Goal: Communication & Community: Answer question/provide support

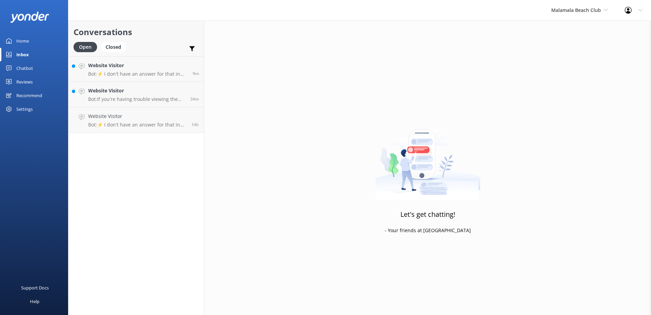
click at [154, 111] on link "Website Visitor Bot: ⚡ I don't have an answer for that in my knowledge base. Pl…" at bounding box center [136, 120] width 136 height 26
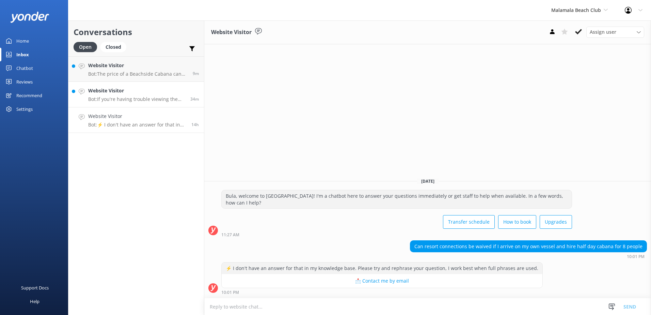
click at [170, 92] on h4 "Website Visitor" at bounding box center [136, 90] width 97 height 7
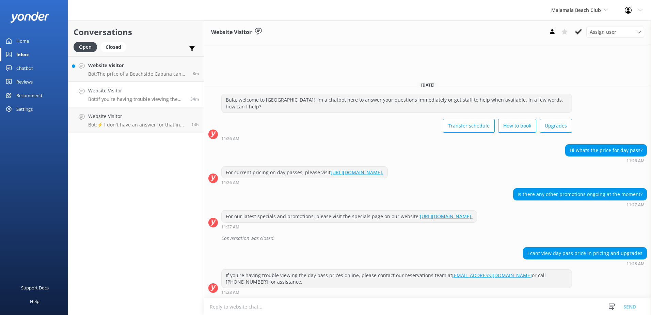
click at [245, 305] on textarea at bounding box center [427, 306] width 447 height 17
type textarea "f"
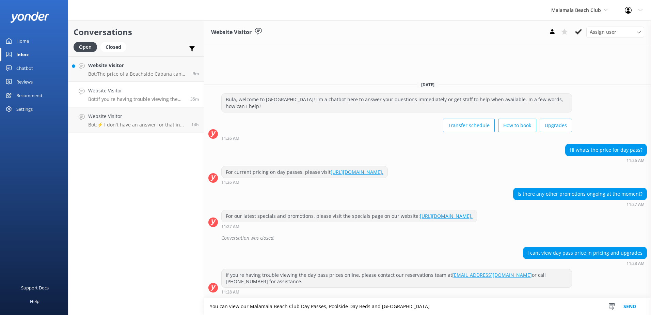
click at [368, 307] on textarea "You can view our Malamala Beach Club Day Passes, Poolside Day Beds and Cabana" at bounding box center [427, 306] width 447 height 17
click at [396, 305] on textarea "You can view our Malamala Beach Club Day Passes, Poolside Day Bed and Cabana" at bounding box center [427, 306] width 447 height 17
paste textarea "https://southseacruisesfiji.com/day-trips/malamala-beach-club/"
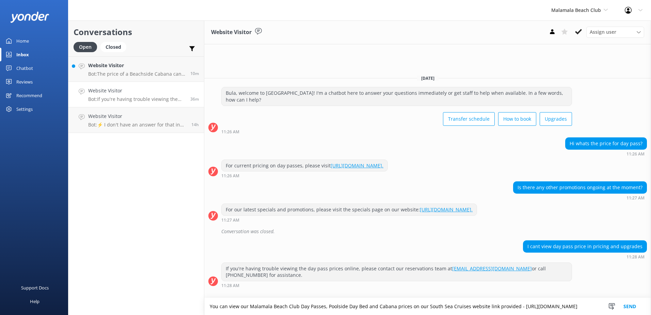
type textarea "You can view our Malamala Beach Club Day Passes, Poolside Day Bed and Cabana pr…"
click at [628, 301] on button "Send" at bounding box center [630, 306] width 26 height 17
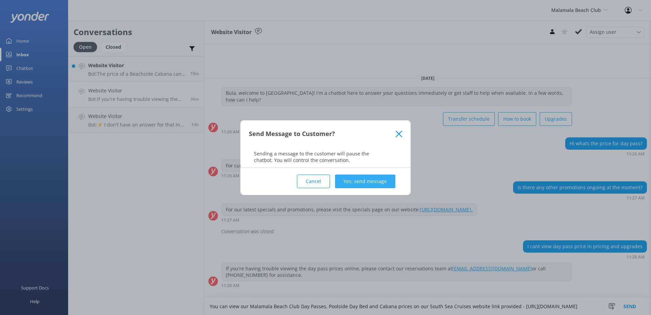
click at [361, 182] on button "Yes, send message" at bounding box center [365, 181] width 60 height 14
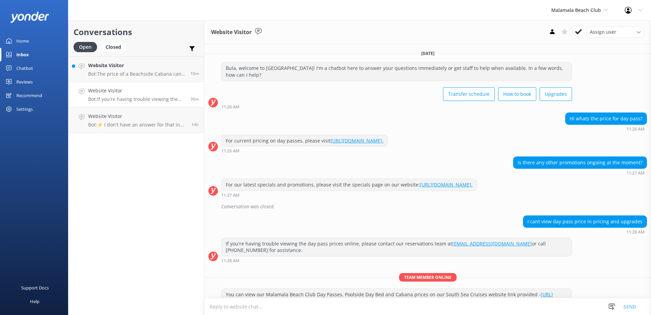
scroll to position [19, 0]
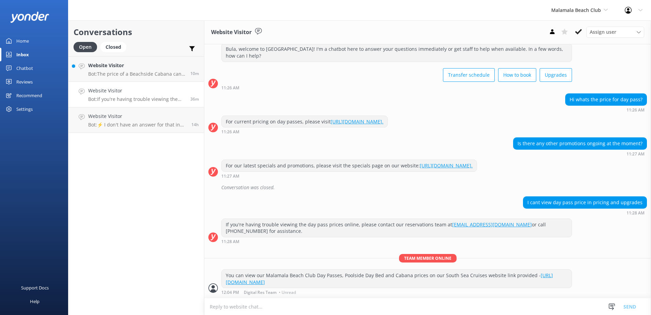
drag, startPoint x: 579, startPoint y: 30, endPoint x: 458, endPoint y: 35, distance: 120.6
click at [579, 29] on icon at bounding box center [578, 31] width 7 height 7
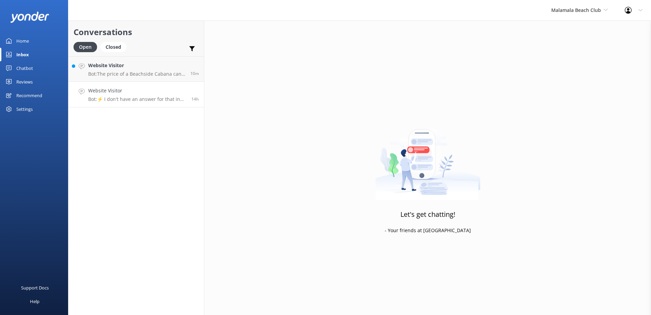
click at [168, 92] on h4 "Website Visitor" at bounding box center [137, 90] width 98 height 7
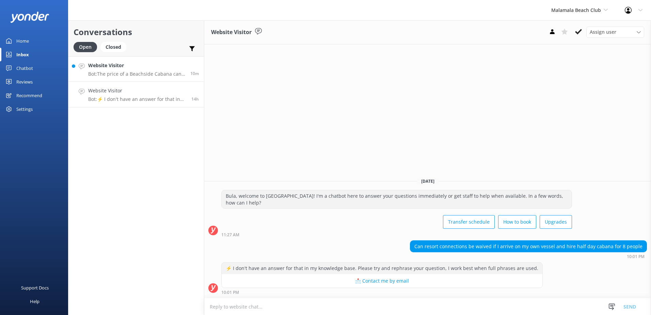
click at [160, 62] on h4 "Website Visitor" at bounding box center [136, 65] width 97 height 7
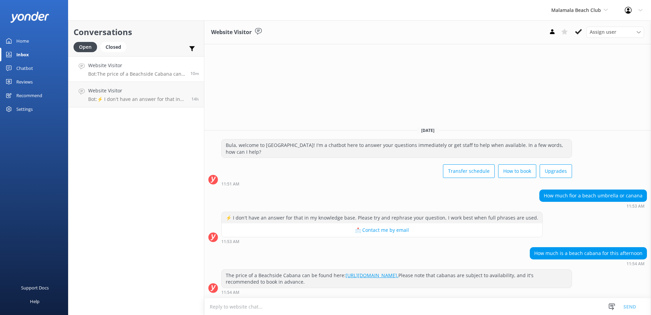
click at [265, 308] on textarea at bounding box center [427, 306] width 447 height 17
paste textarea "Please be advised the prices shown below are the cost of the Poolside Day Beds …"
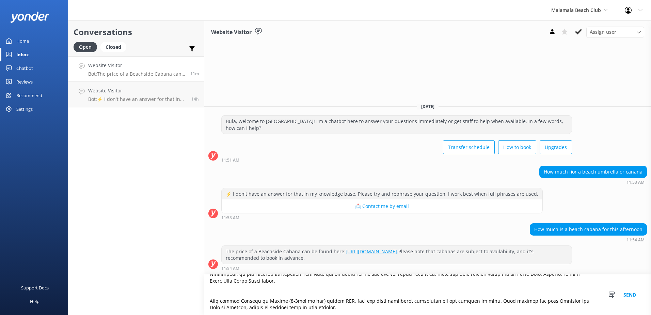
scroll to position [110, 0]
type textarea "Please be advised the prices shown below are the cost of the Poolside Day Beds …"
click at [630, 292] on button "Send" at bounding box center [630, 294] width 26 height 41
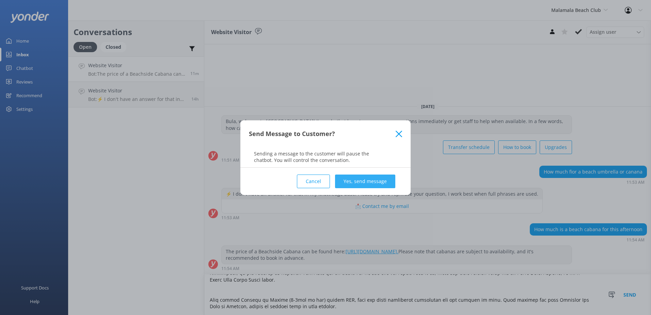
click at [383, 182] on button "Yes, send message" at bounding box center [365, 181] width 60 height 14
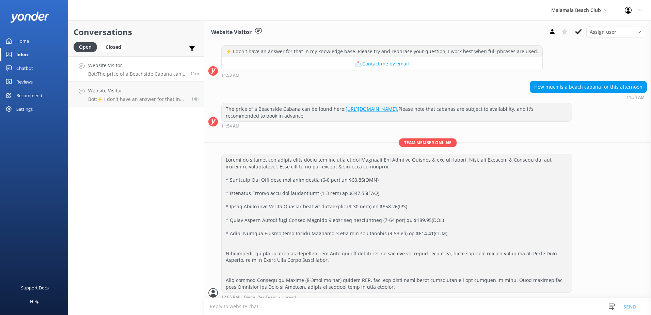
scroll to position [94, 0]
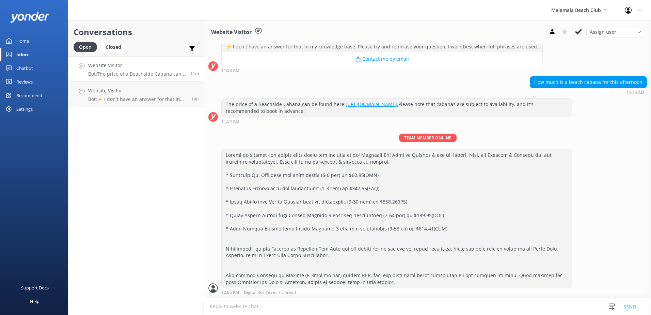
click at [154, 65] on h4 "Website Visitor" at bounding box center [136, 65] width 97 height 7
click at [115, 47] on div "Closed" at bounding box center [113, 47] width 26 height 10
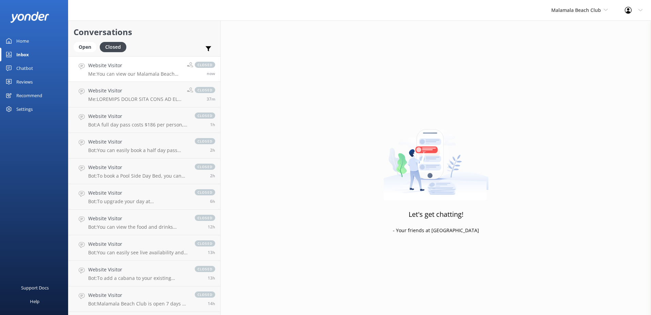
drag, startPoint x: 138, startPoint y: 67, endPoint x: 158, endPoint y: 77, distance: 22.5
click at [138, 66] on h4 "Website Visitor" at bounding box center [135, 65] width 94 height 7
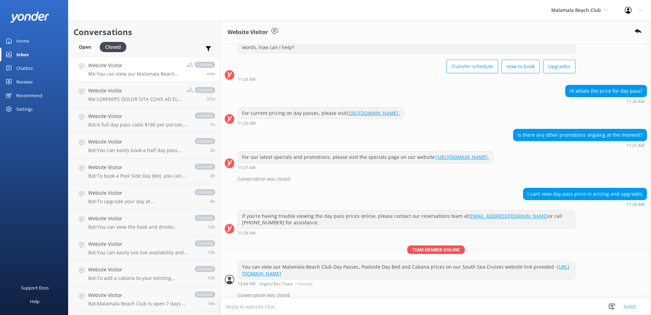
scroll to position [34, 0]
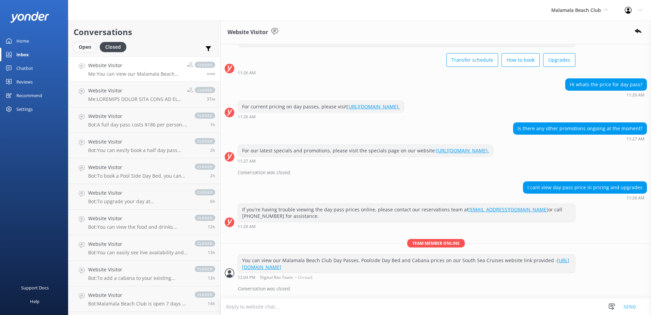
click at [81, 45] on div "Open" at bounding box center [85, 47] width 23 height 10
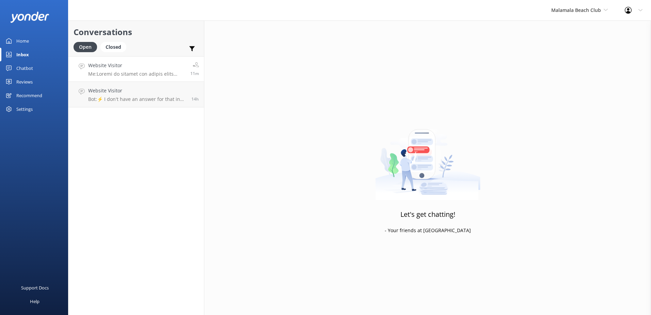
click at [138, 64] on h4 "Website Visitor" at bounding box center [136, 65] width 97 height 7
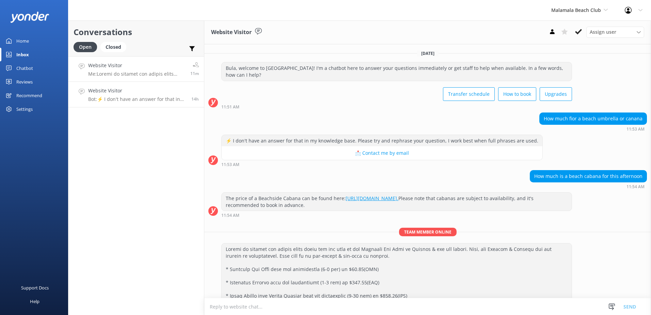
scroll to position [94, 0]
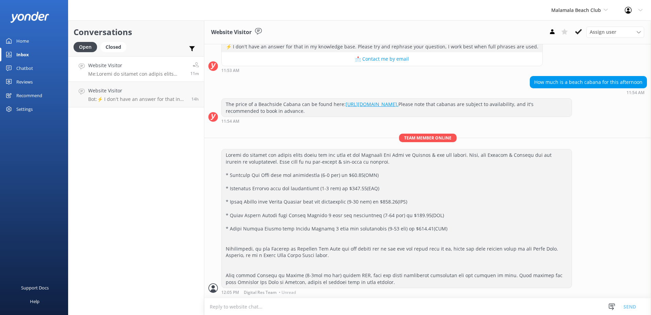
click at [262, 306] on textarea at bounding box center [427, 306] width 447 height 17
type textarea "Should you wish to book, you may do so over the link provided - https://southse…"
click at [629, 305] on button "Send" at bounding box center [630, 306] width 26 height 17
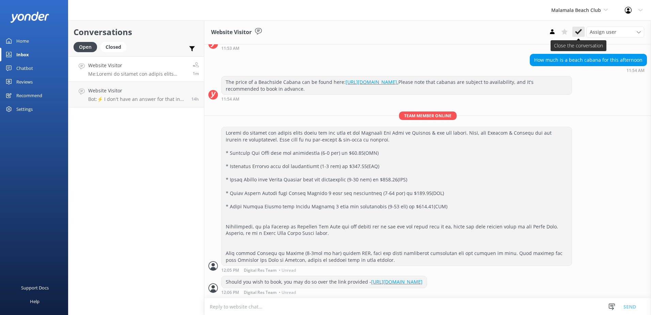
click at [576, 33] on use at bounding box center [578, 31] width 7 height 5
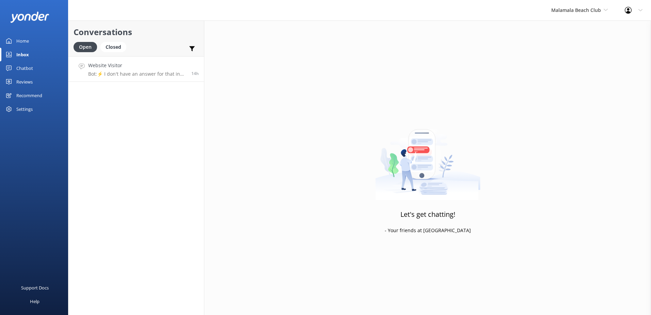
click at [155, 68] on h4 "Website Visitor" at bounding box center [137, 65] width 98 height 7
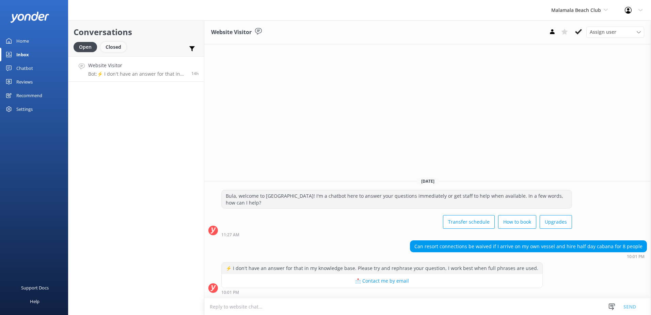
click at [110, 49] on div "Closed" at bounding box center [113, 47] width 26 height 10
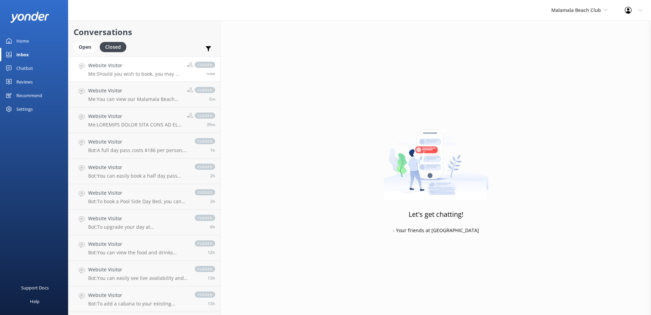
click at [131, 74] on p "Me: Should you wish to book, you may do so over the link provided - https://sou…" at bounding box center [135, 74] width 94 height 6
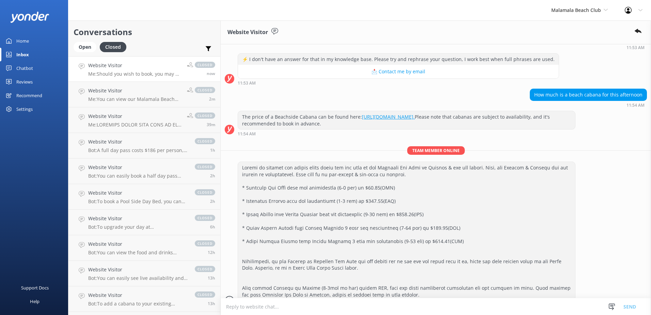
scroll to position [131, 0]
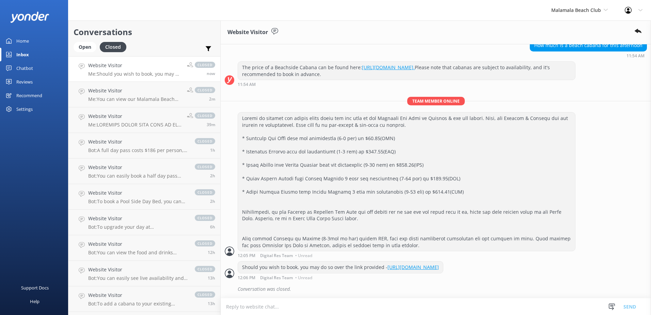
click at [265, 307] on textarea at bounding box center [436, 306] width 430 height 17
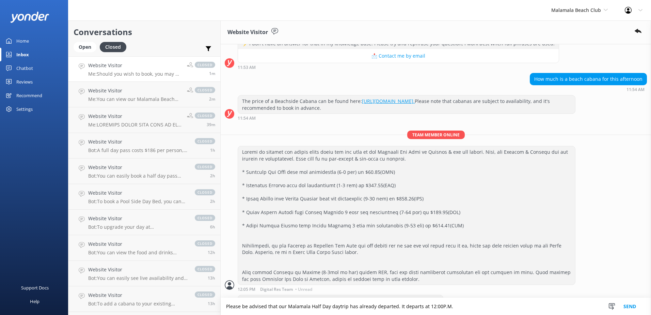
scroll to position [131, 0]
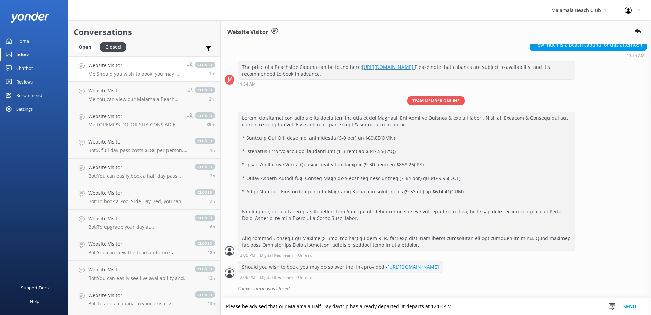
type textarea "Please be advised that our Malamala Half Day daytrip has already departed. It d…"
click at [633, 306] on button "Send" at bounding box center [630, 306] width 26 height 17
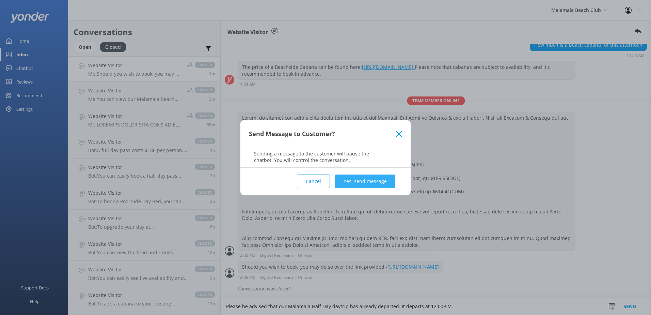
click at [361, 177] on button "Yes, send message" at bounding box center [365, 181] width 60 height 14
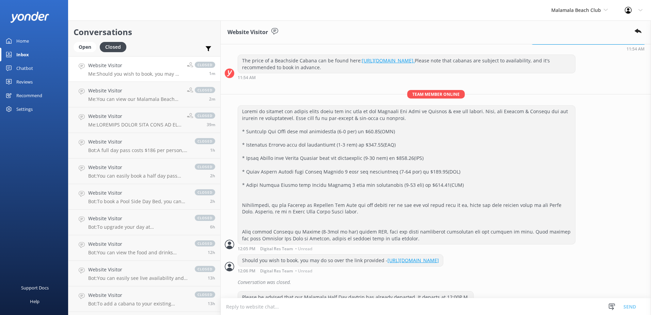
scroll to position [153, 0]
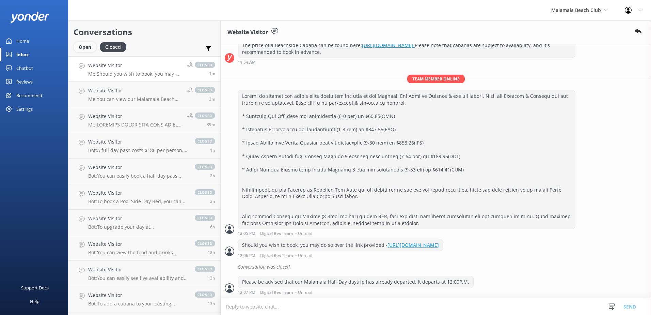
click at [84, 48] on div "Open" at bounding box center [85, 47] width 23 height 10
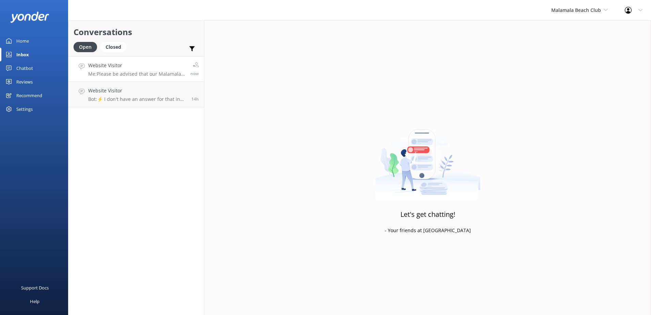
click at [162, 65] on h4 "Website Visitor" at bounding box center [136, 65] width 97 height 7
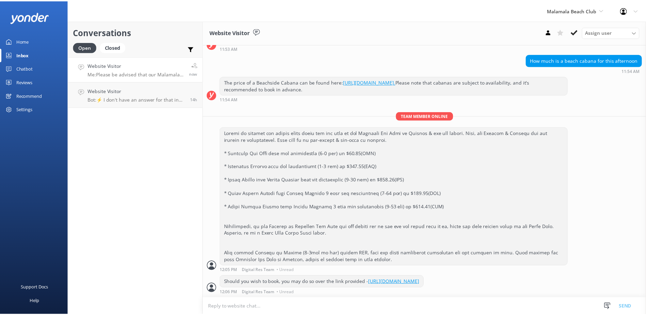
scroll to position [153, 0]
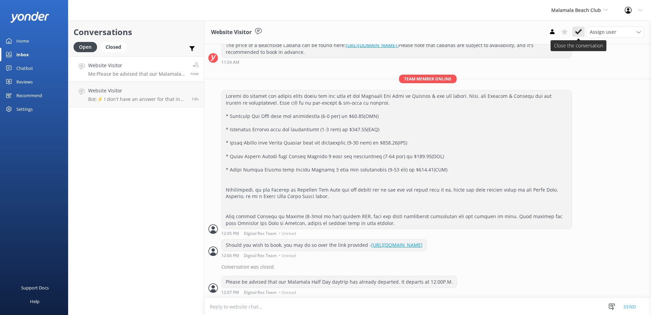
click at [579, 32] on use at bounding box center [578, 31] width 7 height 5
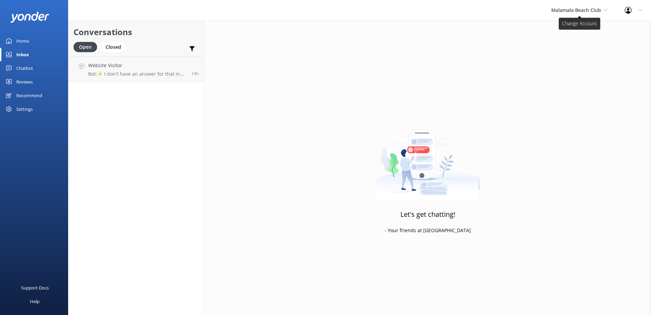
click at [606, 13] on span "Malamala Beach Club" at bounding box center [579, 9] width 57 height 7
click at [28, 67] on div "Chatbot" at bounding box center [24, 68] width 17 height 14
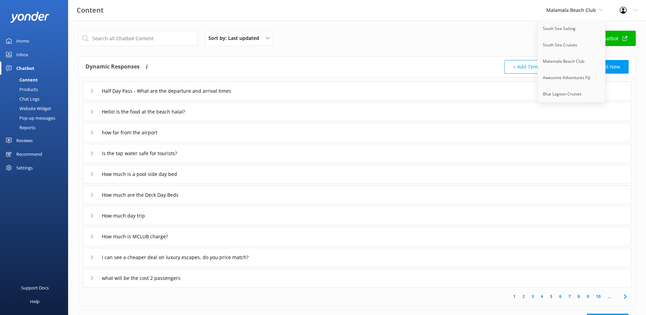
click at [28, 101] on div "Chat Logs" at bounding box center [21, 99] width 35 height 10
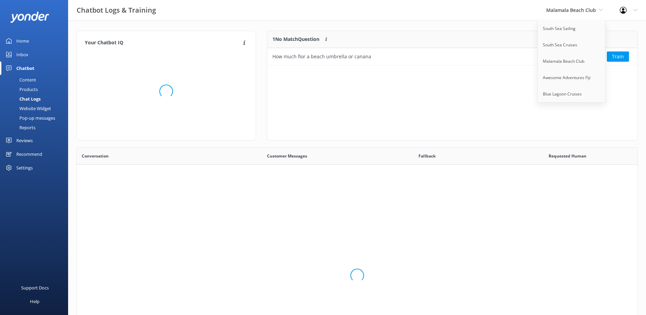
scroll to position [29, 365]
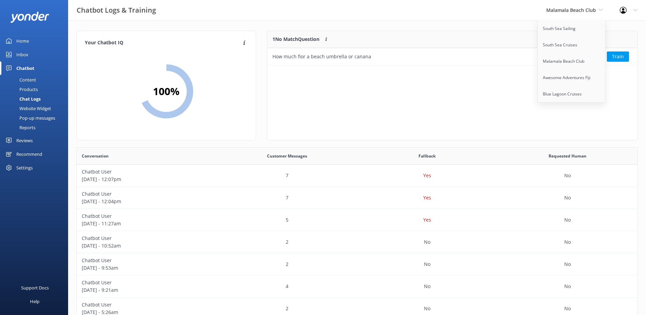
click at [436, 80] on div "1 No Match Question Customers sometimes ask questions that don't fully match an…" at bounding box center [452, 86] width 371 height 110
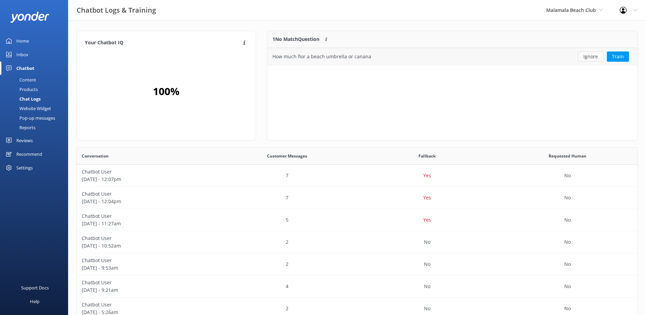
scroll to position [234, 556]
click at [591, 57] on button "Ignore" at bounding box center [591, 56] width 26 height 10
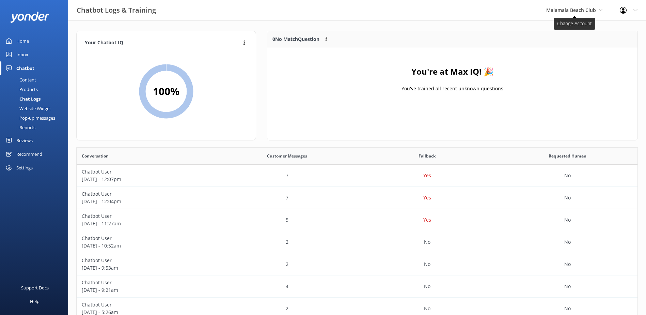
click at [572, 12] on span "Malamala Beach Club" at bounding box center [571, 10] width 50 height 6
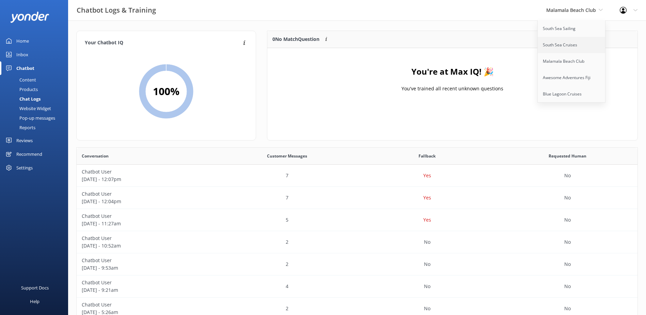
click at [564, 44] on link "South Sea Cruises" at bounding box center [572, 45] width 68 height 16
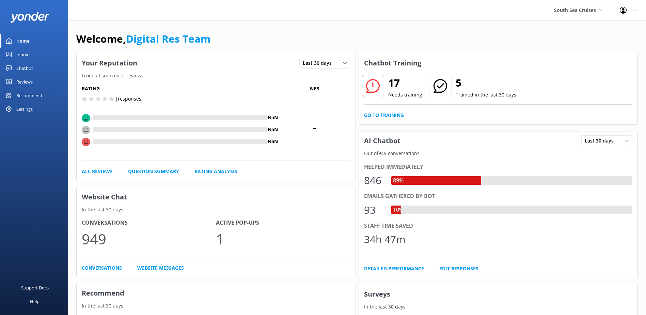
click at [24, 69] on div "Chatbot" at bounding box center [24, 68] width 17 height 14
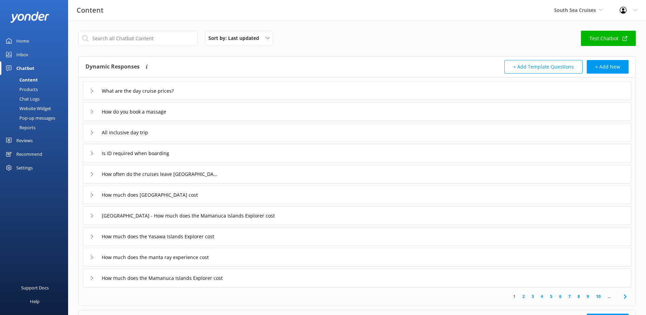
click at [34, 98] on div "Chat Logs" at bounding box center [21, 99] width 35 height 10
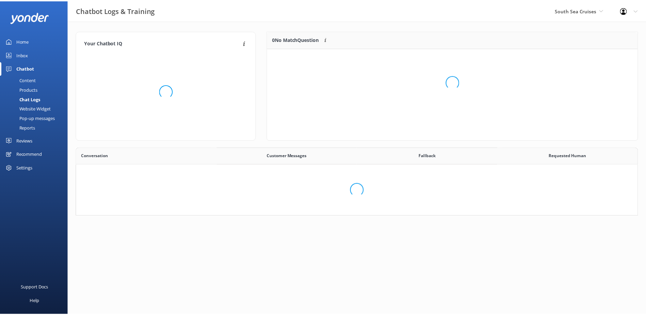
scroll to position [234, 556]
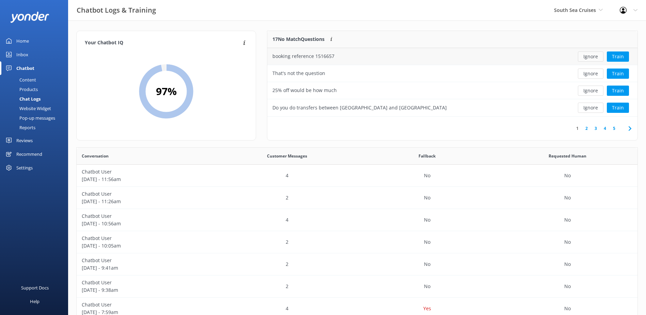
click at [593, 57] on button "Ignore" at bounding box center [591, 56] width 26 height 10
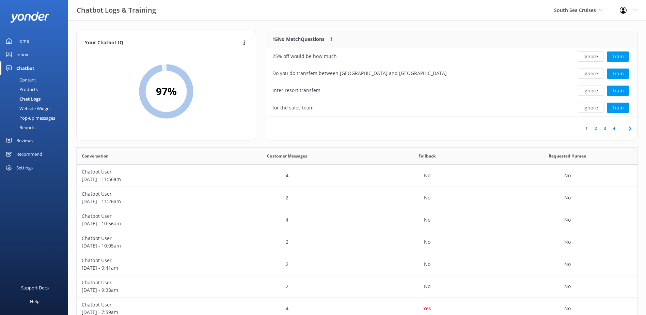
click at [593, 57] on button "Ignore" at bounding box center [591, 56] width 26 height 10
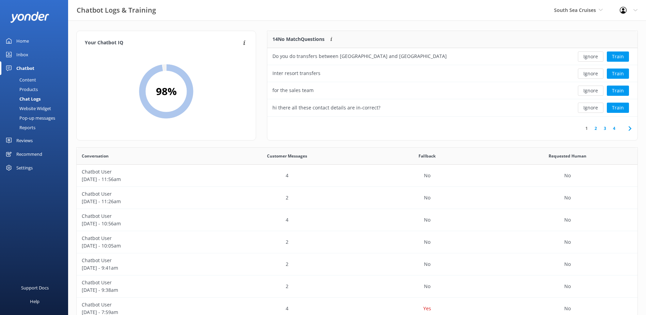
click at [593, 57] on button "Ignore" at bounding box center [591, 56] width 26 height 10
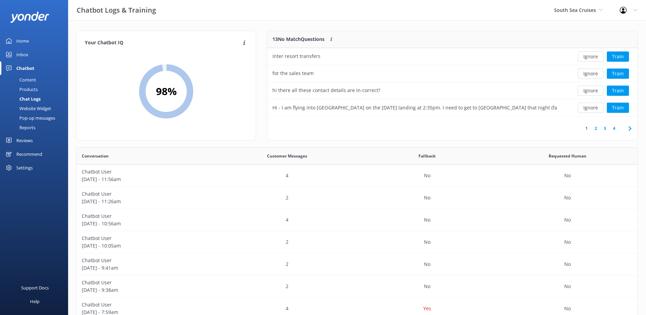
click at [593, 57] on button "Ignore" at bounding box center [591, 56] width 26 height 10
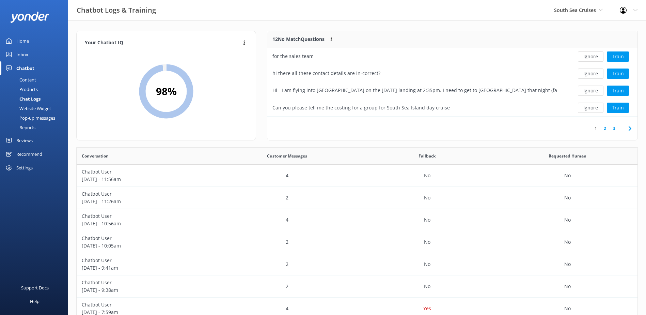
click at [593, 57] on button "Ignore" at bounding box center [591, 56] width 26 height 10
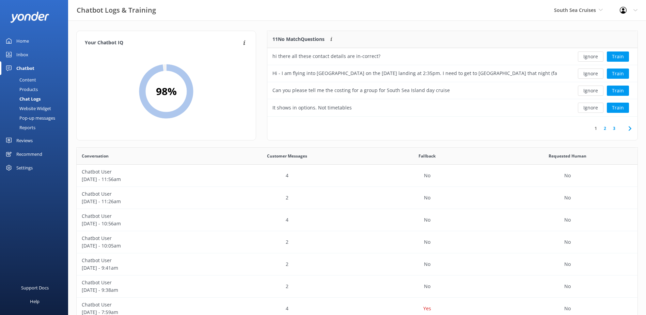
click at [593, 57] on button "Ignore" at bounding box center [591, 56] width 26 height 10
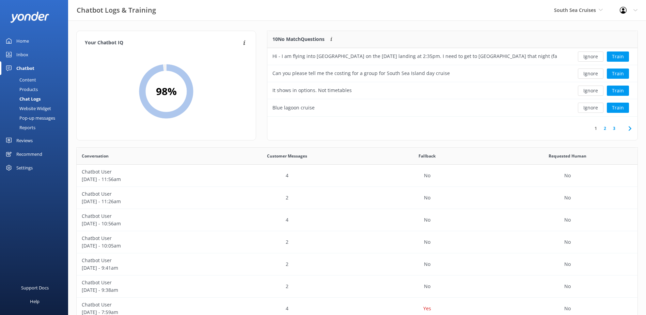
click at [593, 57] on button "Ignore" at bounding box center [591, 56] width 26 height 10
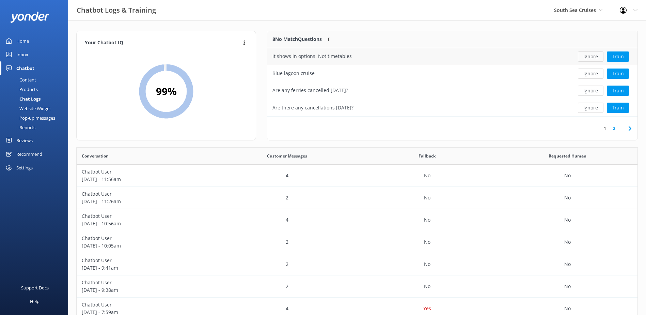
click at [592, 57] on button "Ignore" at bounding box center [591, 56] width 26 height 10
click at [591, 57] on button "Ignore" at bounding box center [591, 56] width 26 height 10
click at [591, 56] on button "Ignore" at bounding box center [591, 56] width 26 height 10
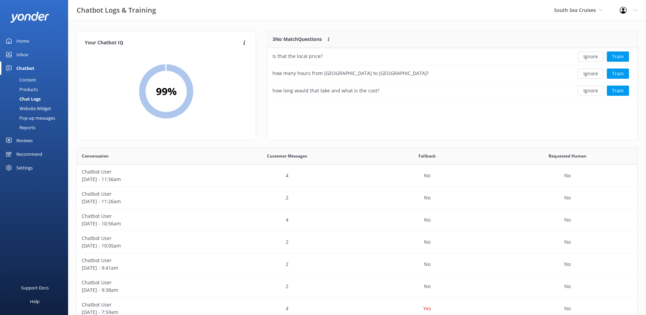
scroll to position [63, 365]
click at [591, 56] on button "Ignore" at bounding box center [591, 56] width 26 height 10
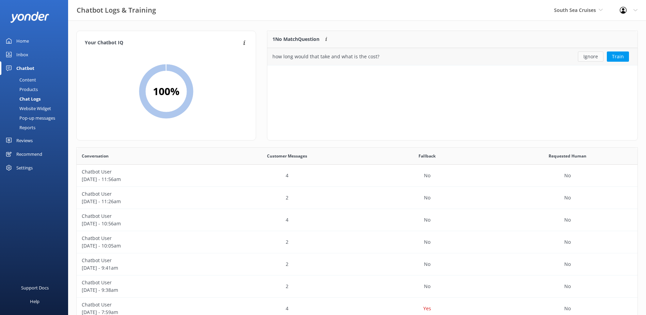
scroll to position [29, 365]
click at [592, 58] on button "Ignore" at bounding box center [591, 56] width 26 height 10
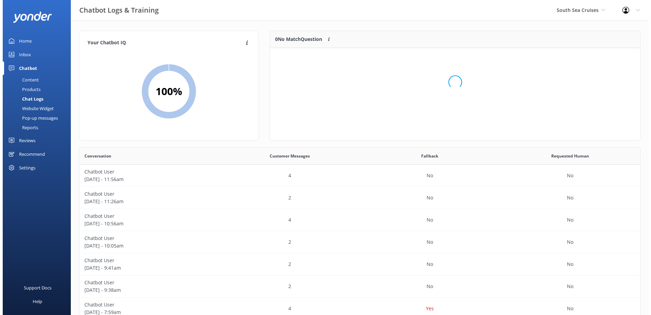
scroll to position [80, 365]
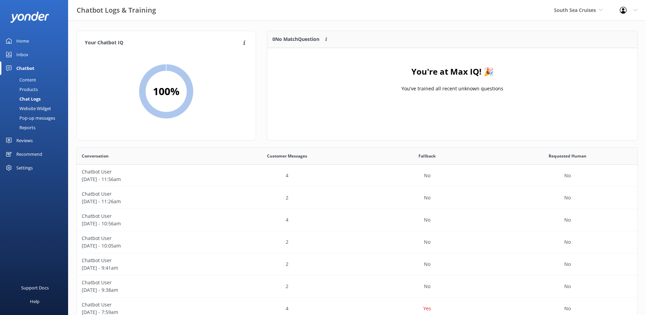
drag, startPoint x: 21, startPoint y: 55, endPoint x: 31, endPoint y: 57, distance: 9.3
click at [21, 55] on div "Inbox" at bounding box center [22, 55] width 12 height 14
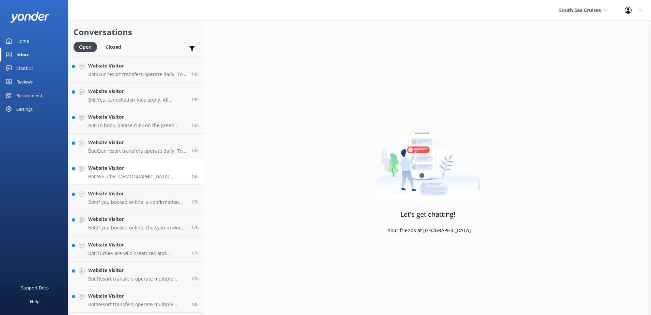
scroll to position [482, 0]
